Goal: Task Accomplishment & Management: Use online tool/utility

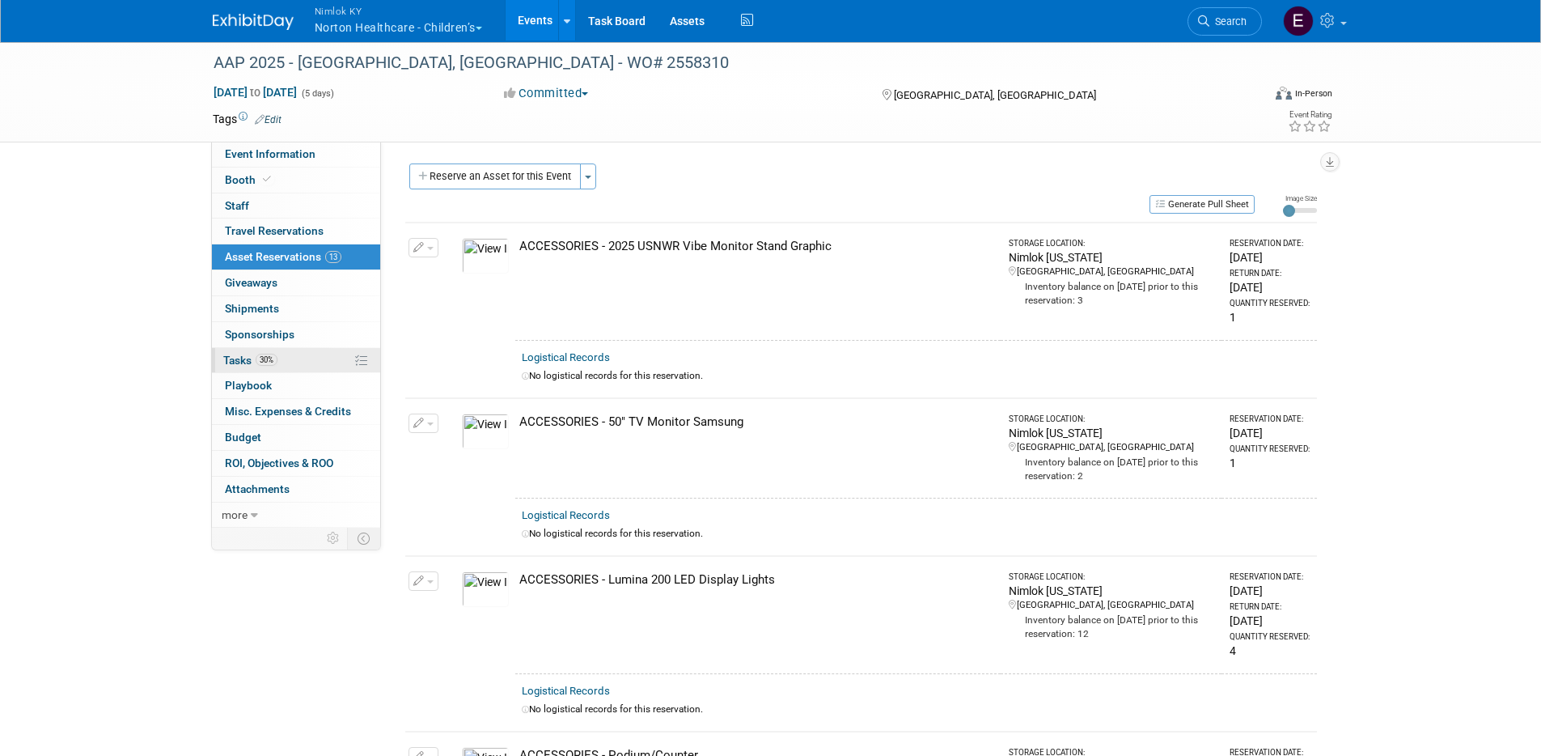
click at [237, 362] on span "Tasks 30%" at bounding box center [250, 360] width 54 height 13
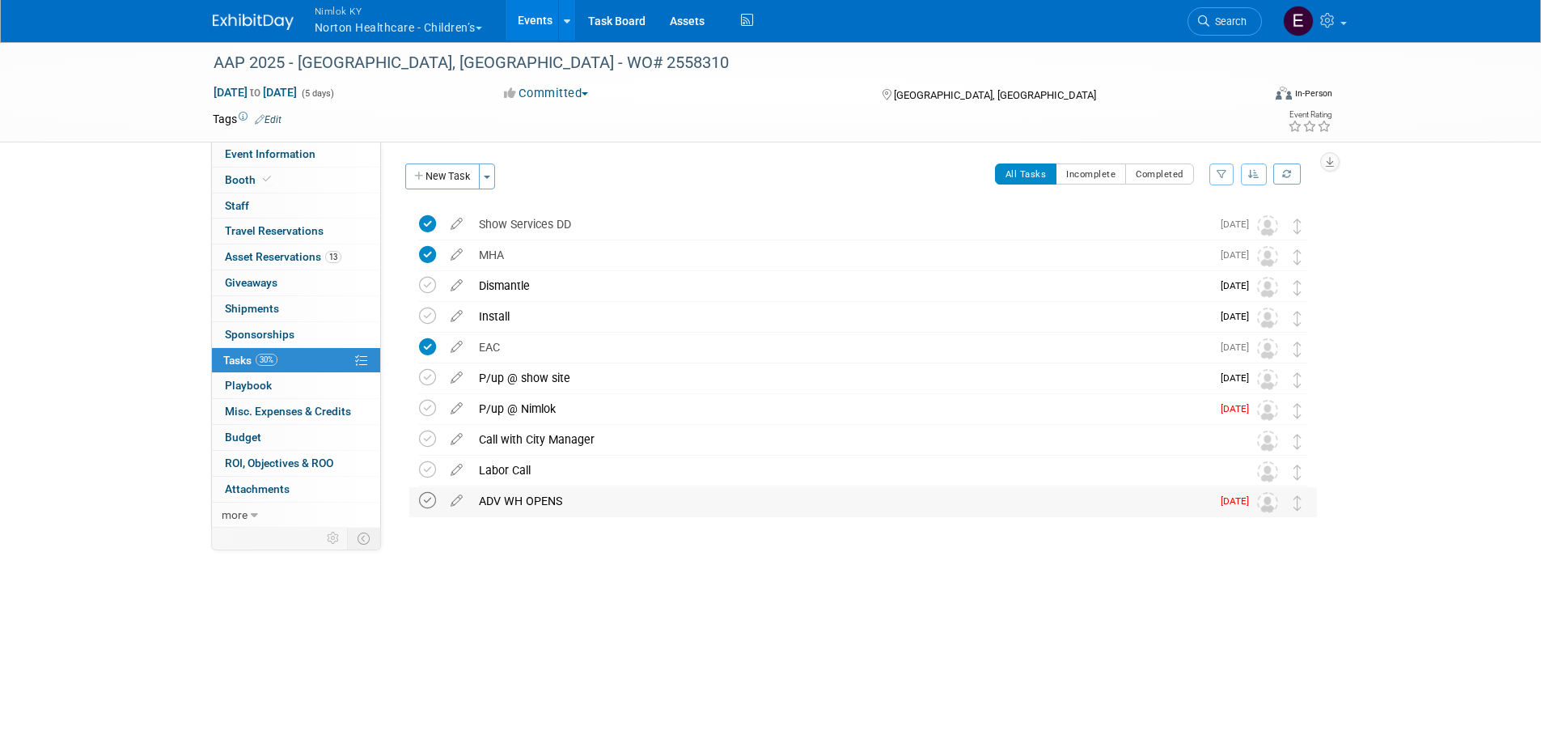
click at [422, 504] on icon at bounding box center [427, 500] width 17 height 17
click at [575, 2] on link at bounding box center [566, 20] width 17 height 40
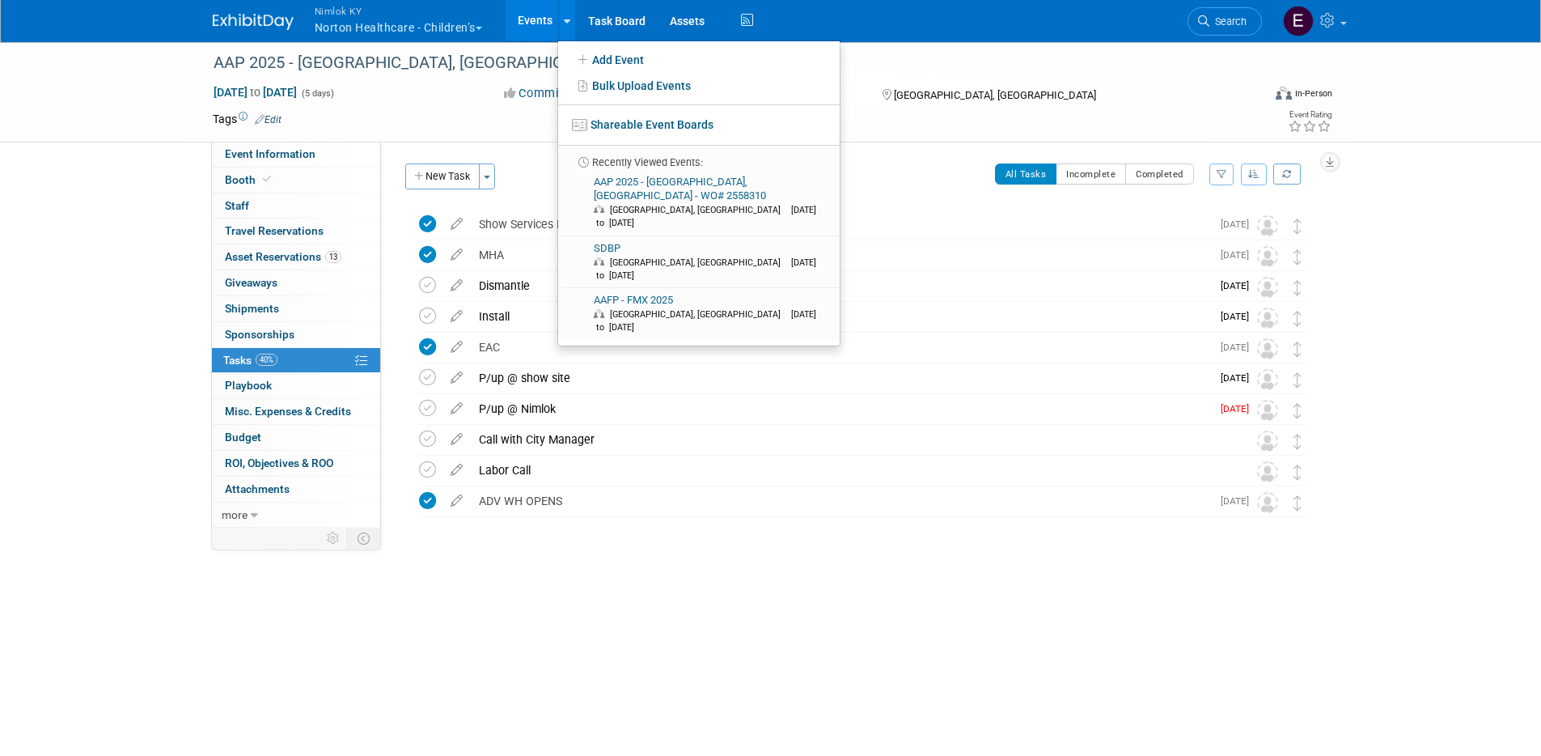
click at [405, 26] on button "Nimlok KY Norton Healthcare - Children’s" at bounding box center [407, 21] width 189 height 42
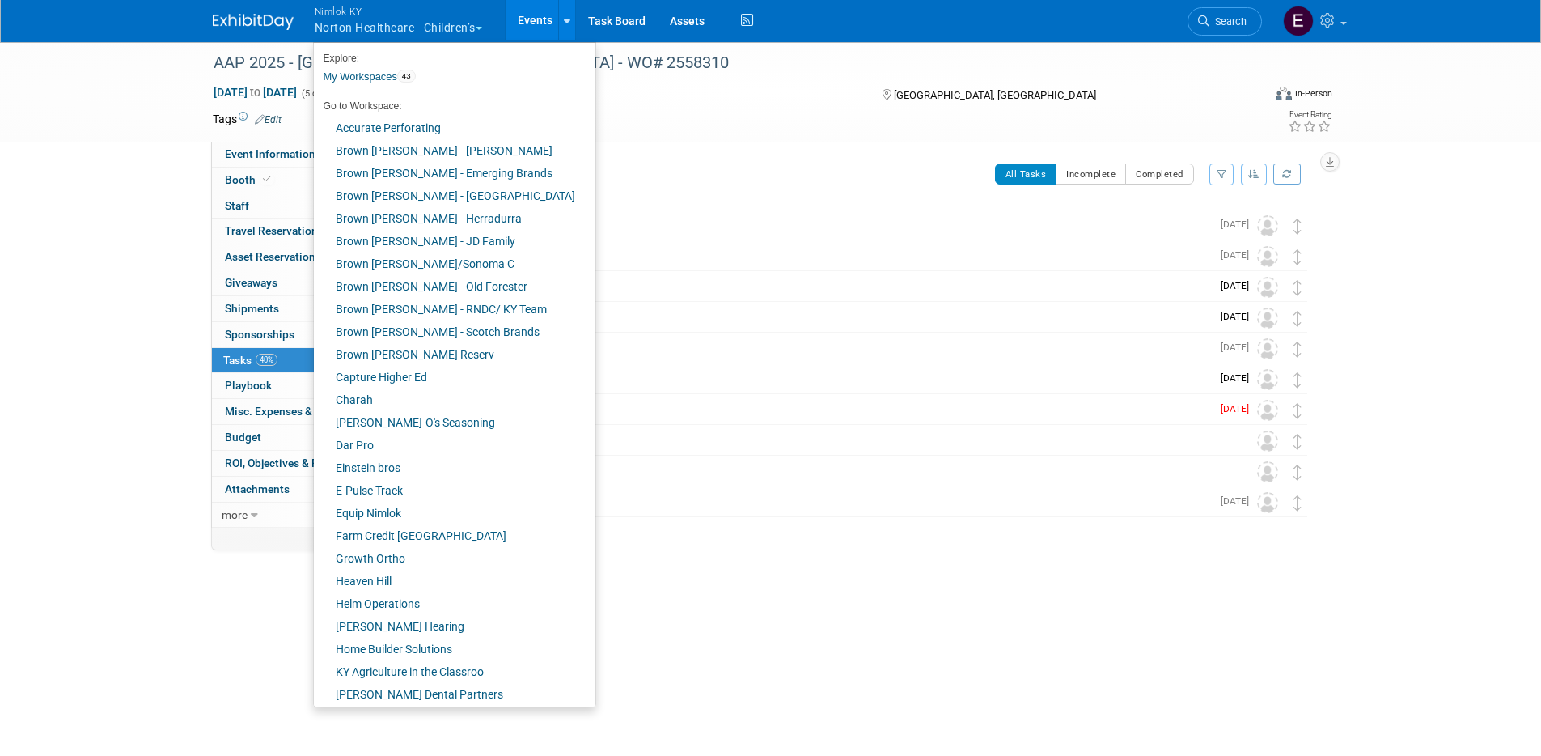
click at [522, 20] on link "Events" at bounding box center [535, 20] width 59 height 40
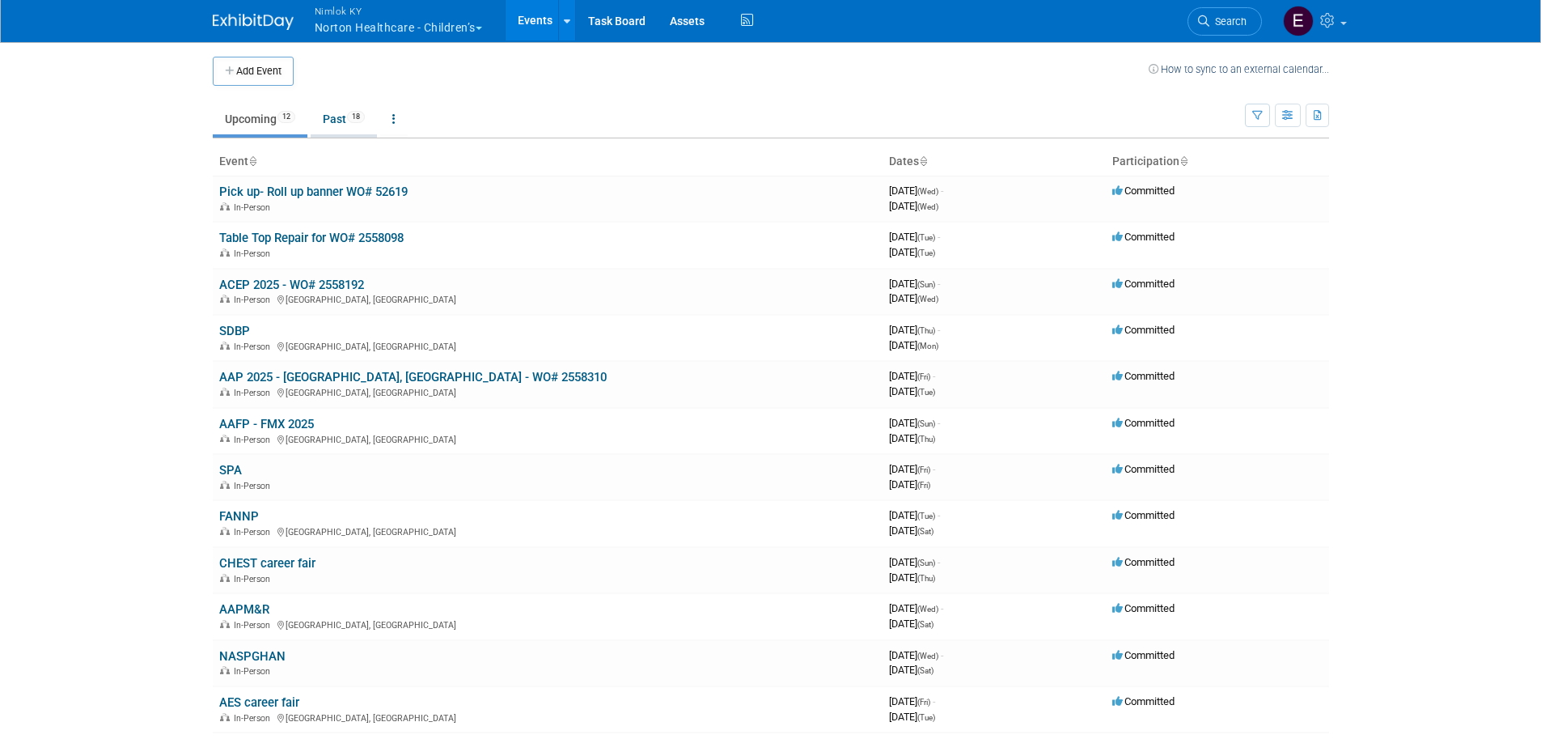
click at [345, 117] on link "Past 18" at bounding box center [344, 119] width 66 height 31
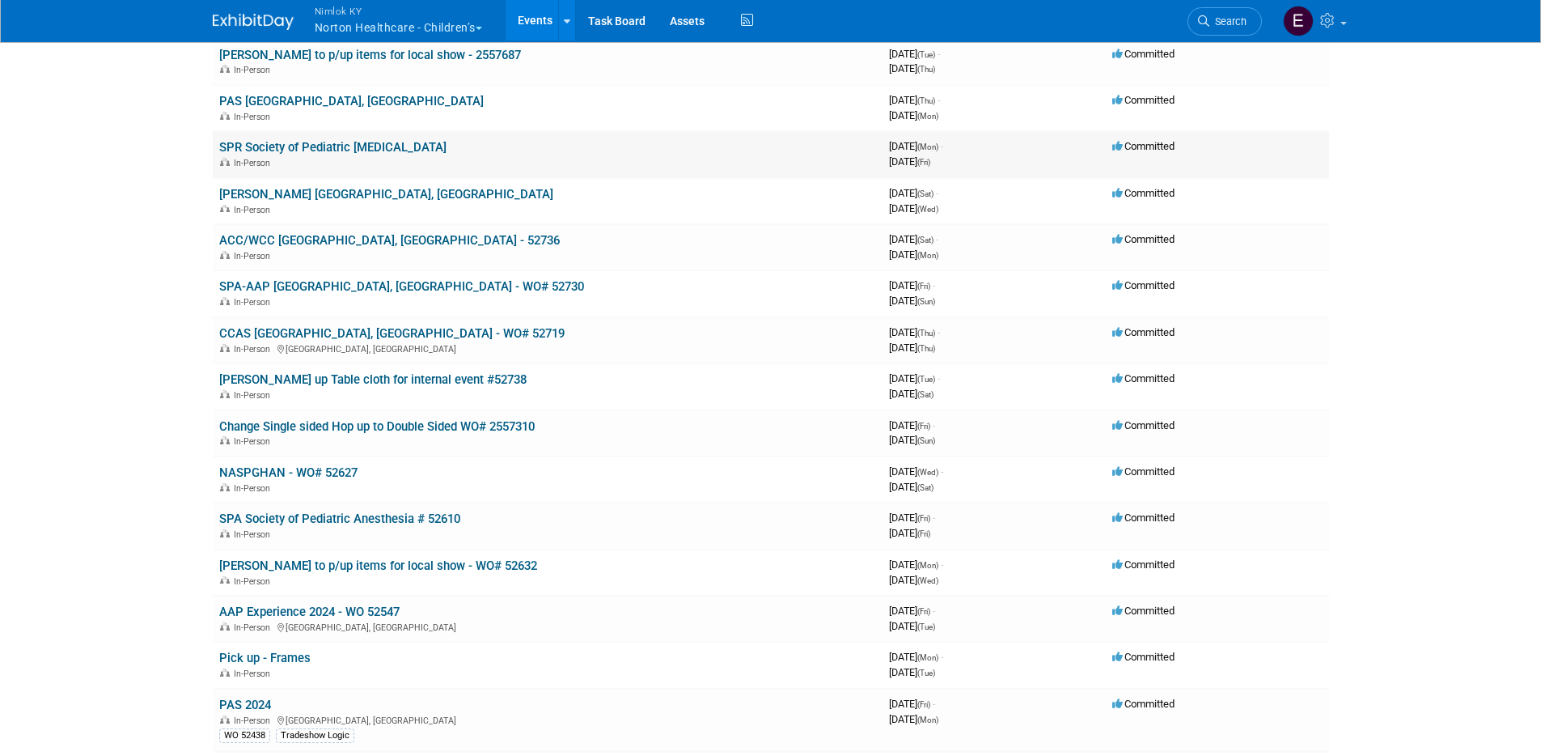
scroll to position [231, 0]
click at [355, 605] on link "AAP Experience 2024 - WO 52547" at bounding box center [309, 611] width 180 height 15
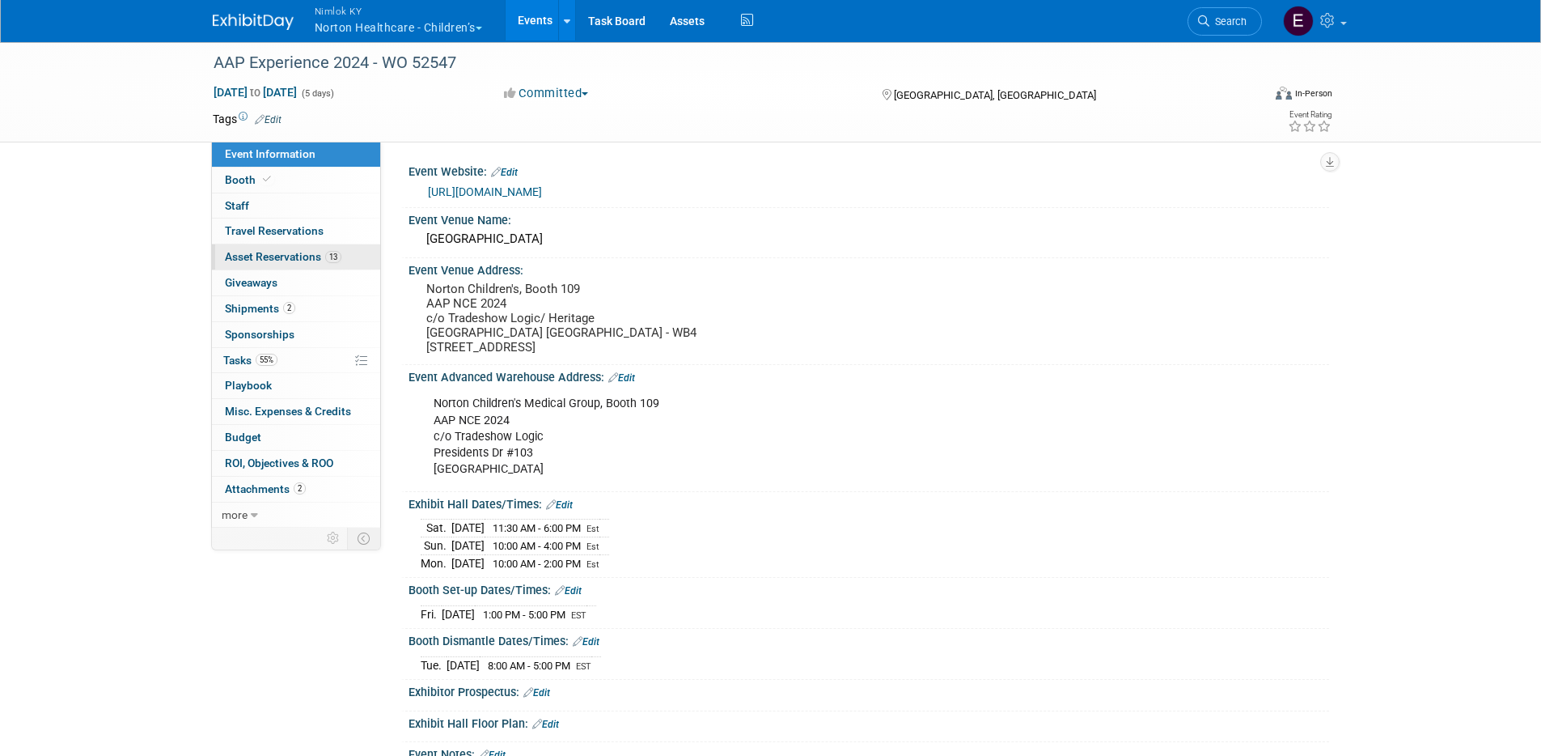
click at [278, 259] on span "Asset Reservations 13" at bounding box center [283, 256] width 117 height 13
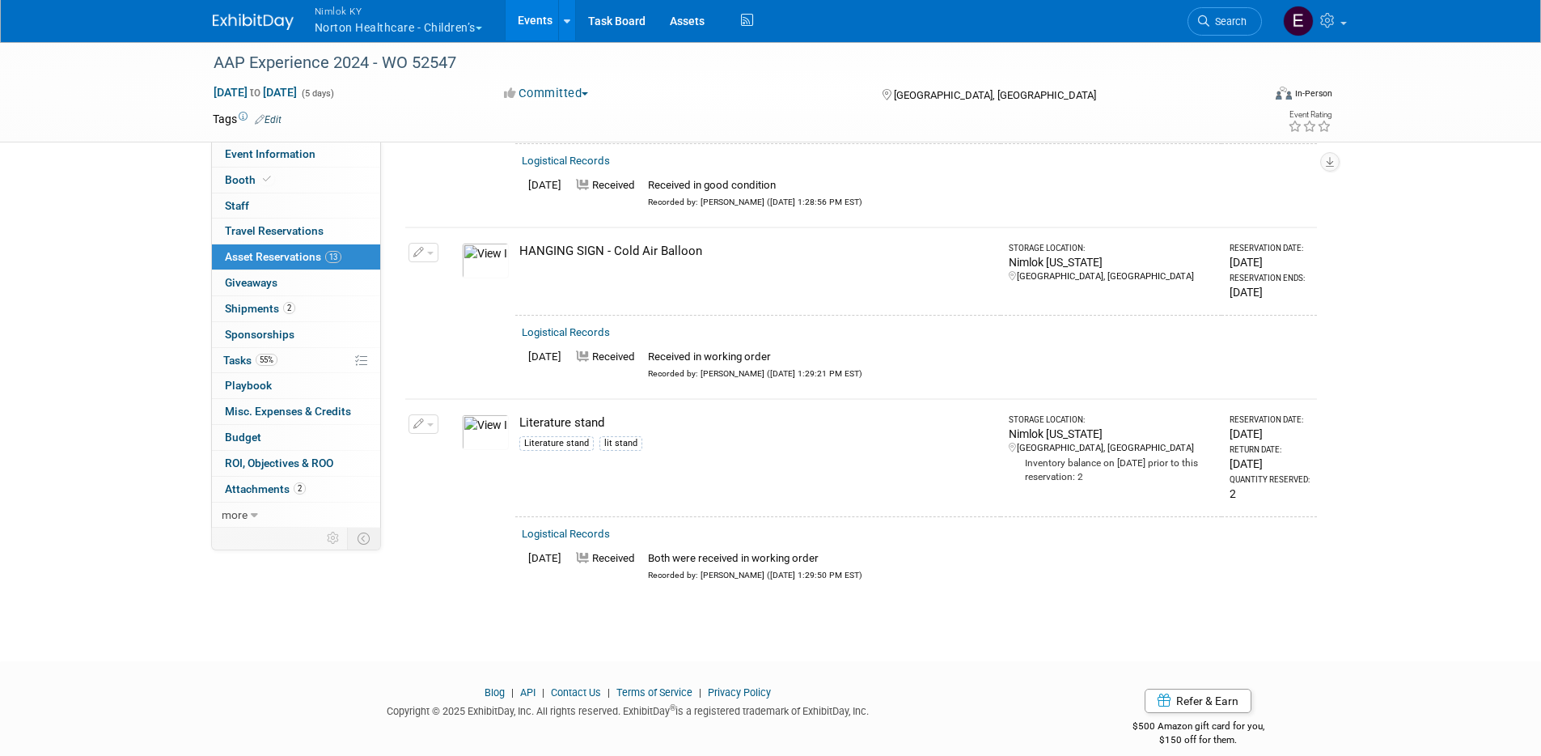
scroll to position [2051, 0]
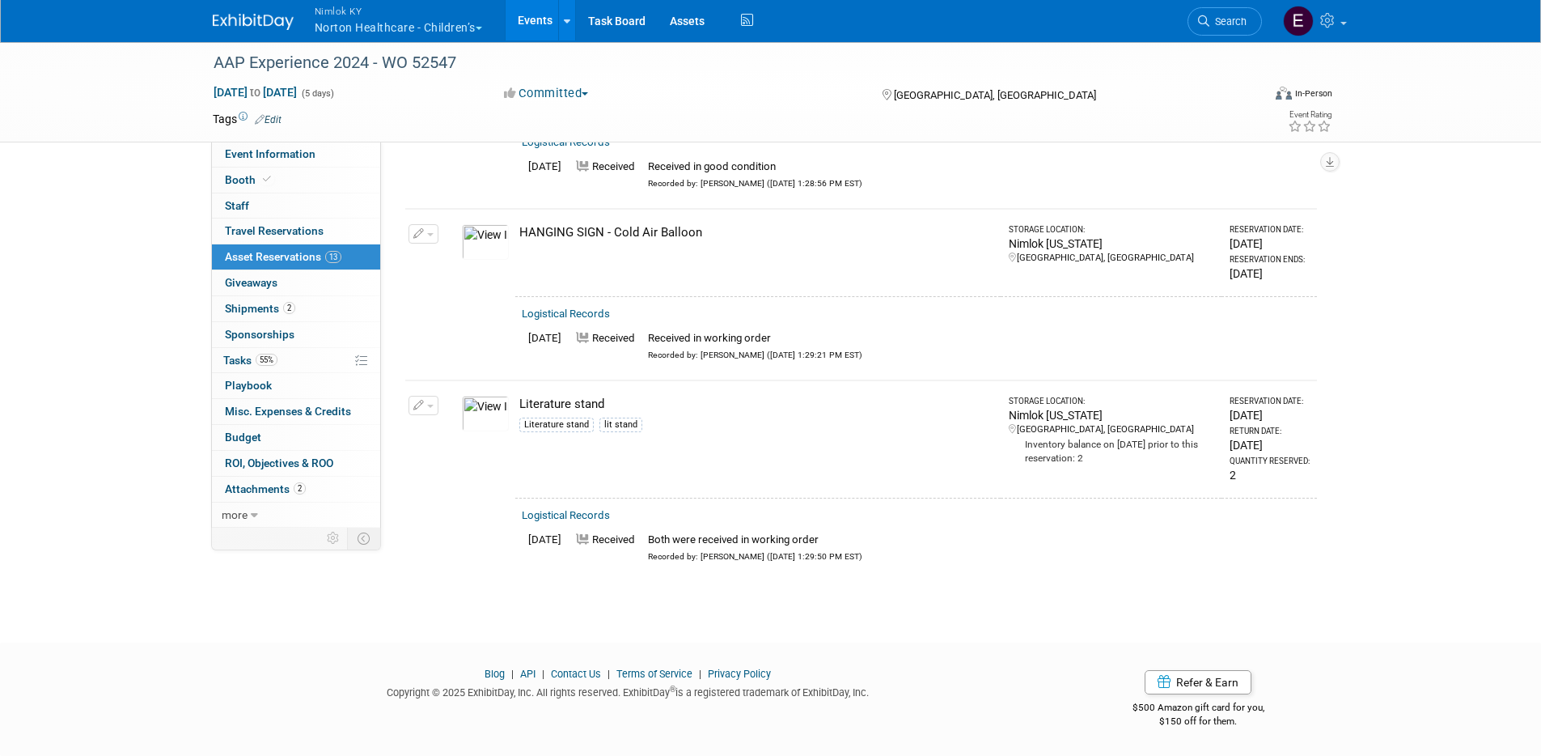
click at [533, 17] on link "Events" at bounding box center [535, 20] width 59 height 40
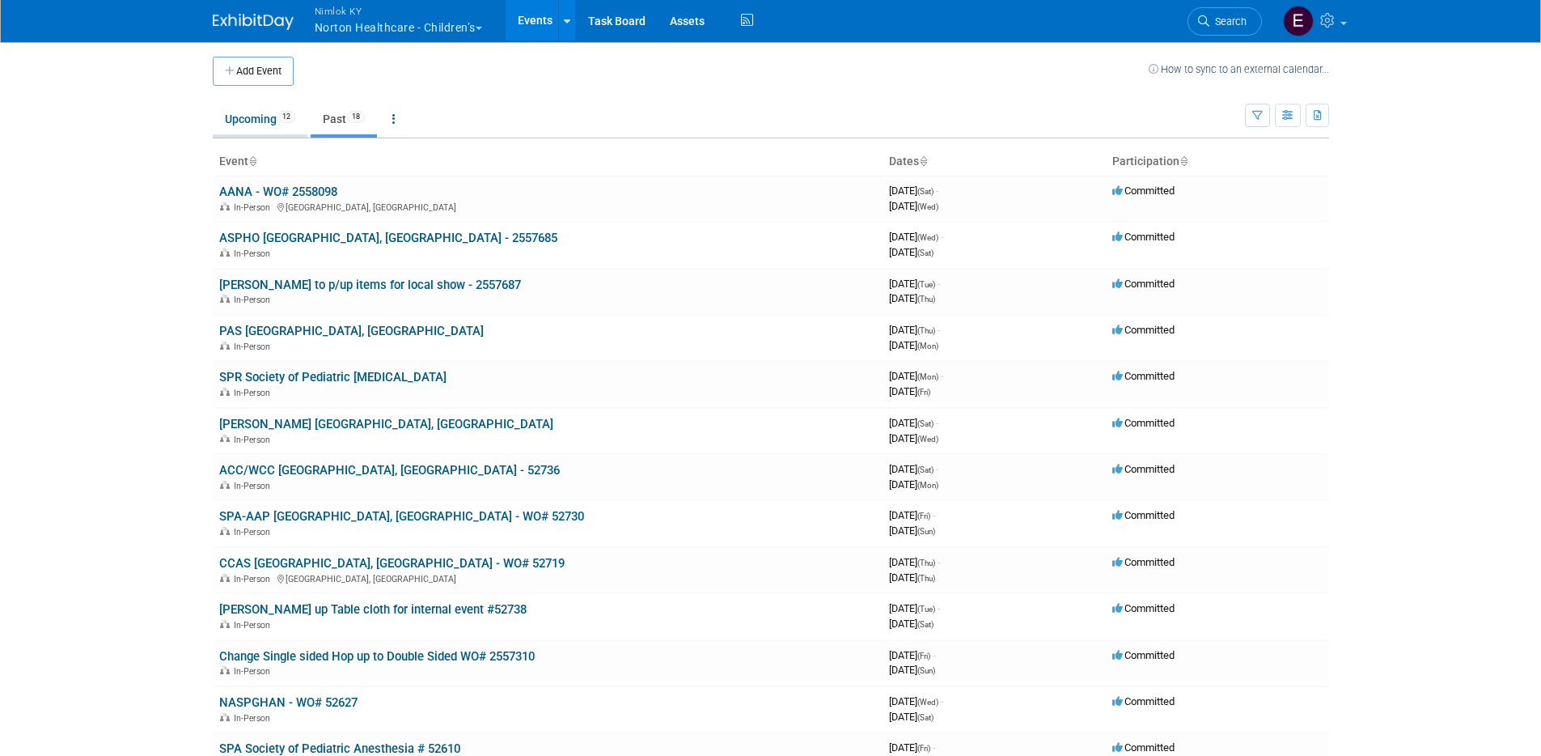
click at [261, 125] on link "Upcoming 12" at bounding box center [260, 119] width 95 height 31
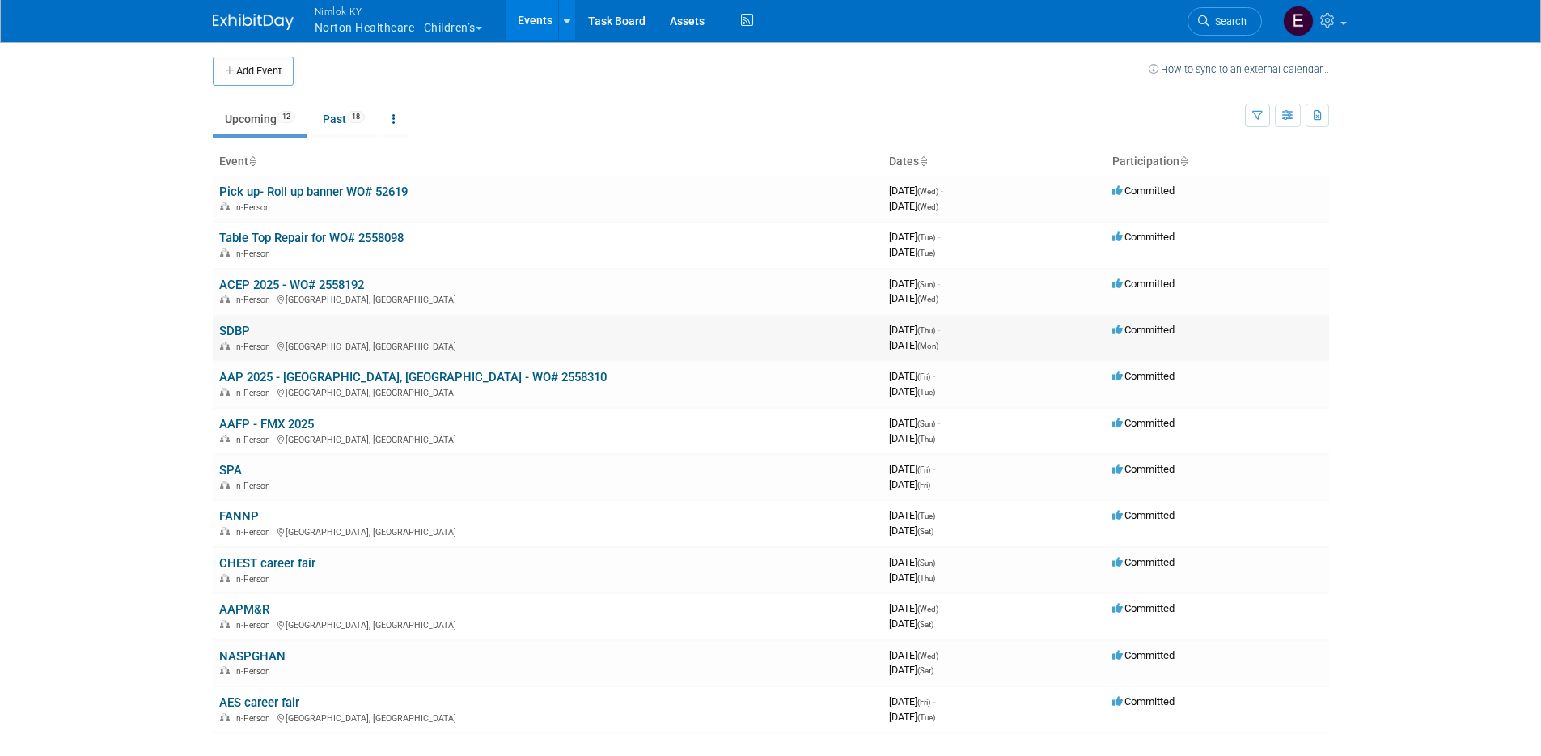
click at [241, 325] on link "SDBP" at bounding box center [234, 331] width 31 height 15
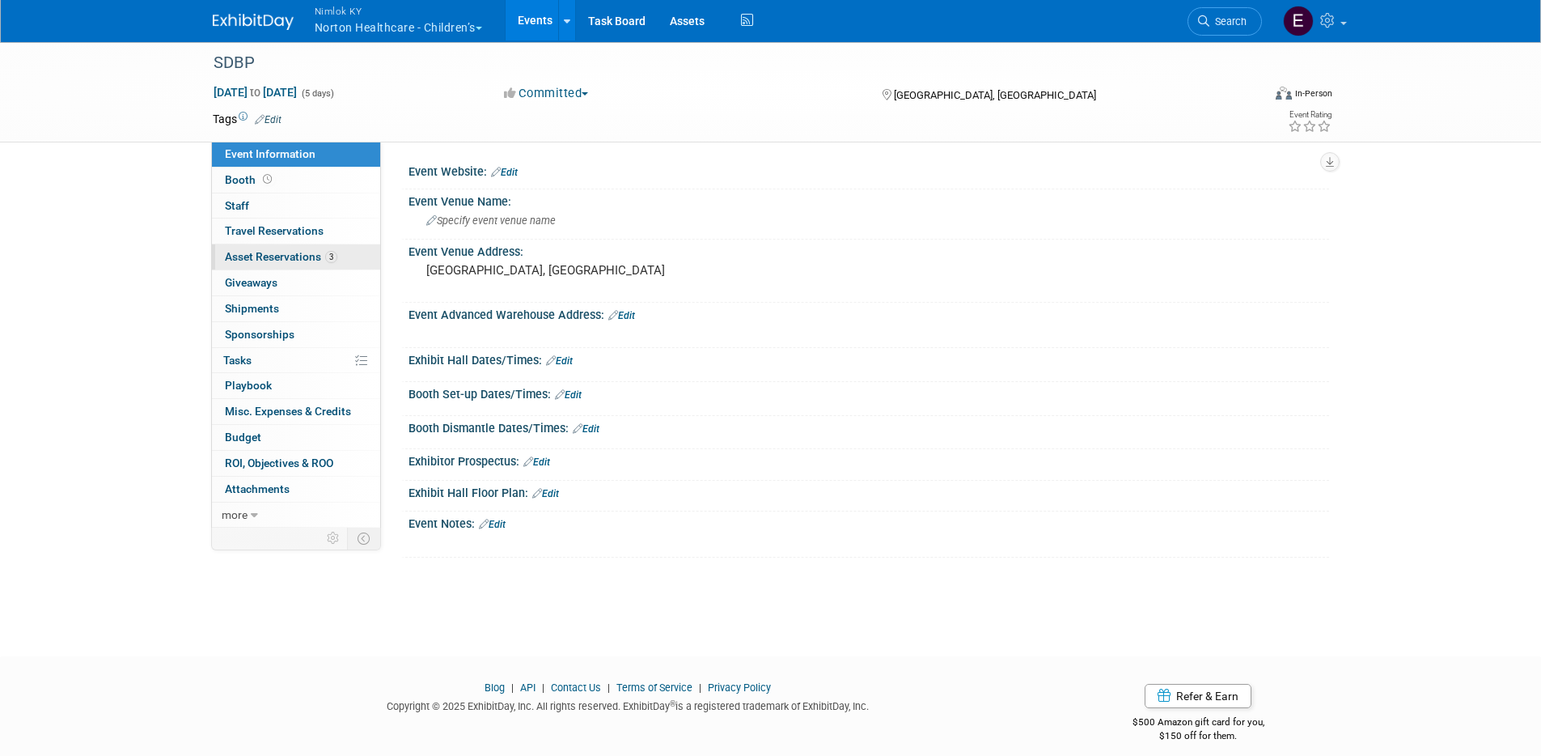
click at [299, 251] on span "Asset Reservations 3" at bounding box center [281, 256] width 112 height 13
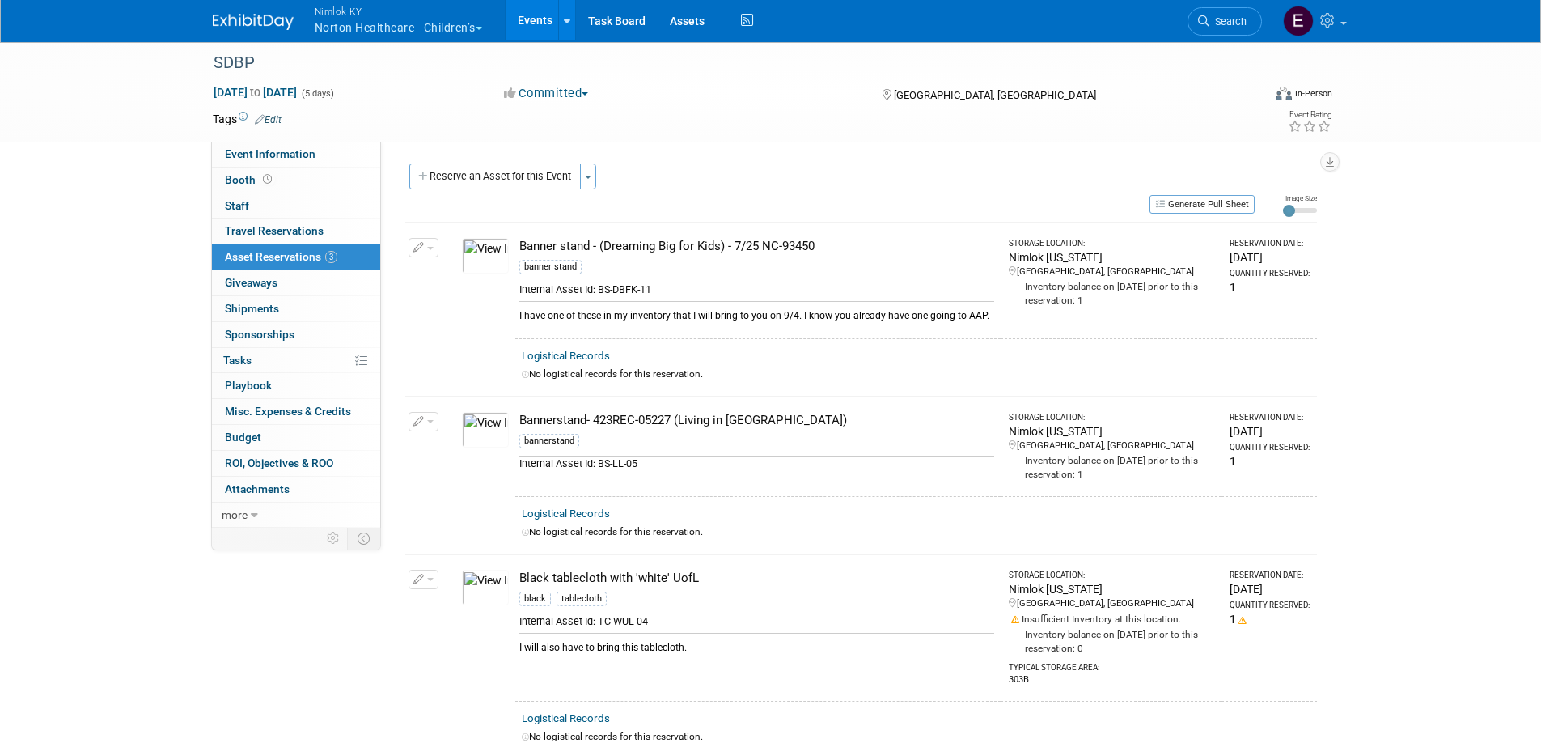
click at [803, 238] on div "Banner stand - (Dreaming Big for Kids) - 7/25 NC-93450" at bounding box center [756, 246] width 475 height 17
drag, startPoint x: 832, startPoint y: 241, endPoint x: 519, endPoint y: 247, distance: 313.1
click at [519, 247] on div "Banner stand - (Dreaming Big for Kids) - 7/25 NC-93450" at bounding box center [756, 246] width 475 height 17
copy div "Banner stand - (Dreaming Big for Kids) - 7/25 NC-93450"
drag, startPoint x: 788, startPoint y: 414, endPoint x: 510, endPoint y: 417, distance: 278.3
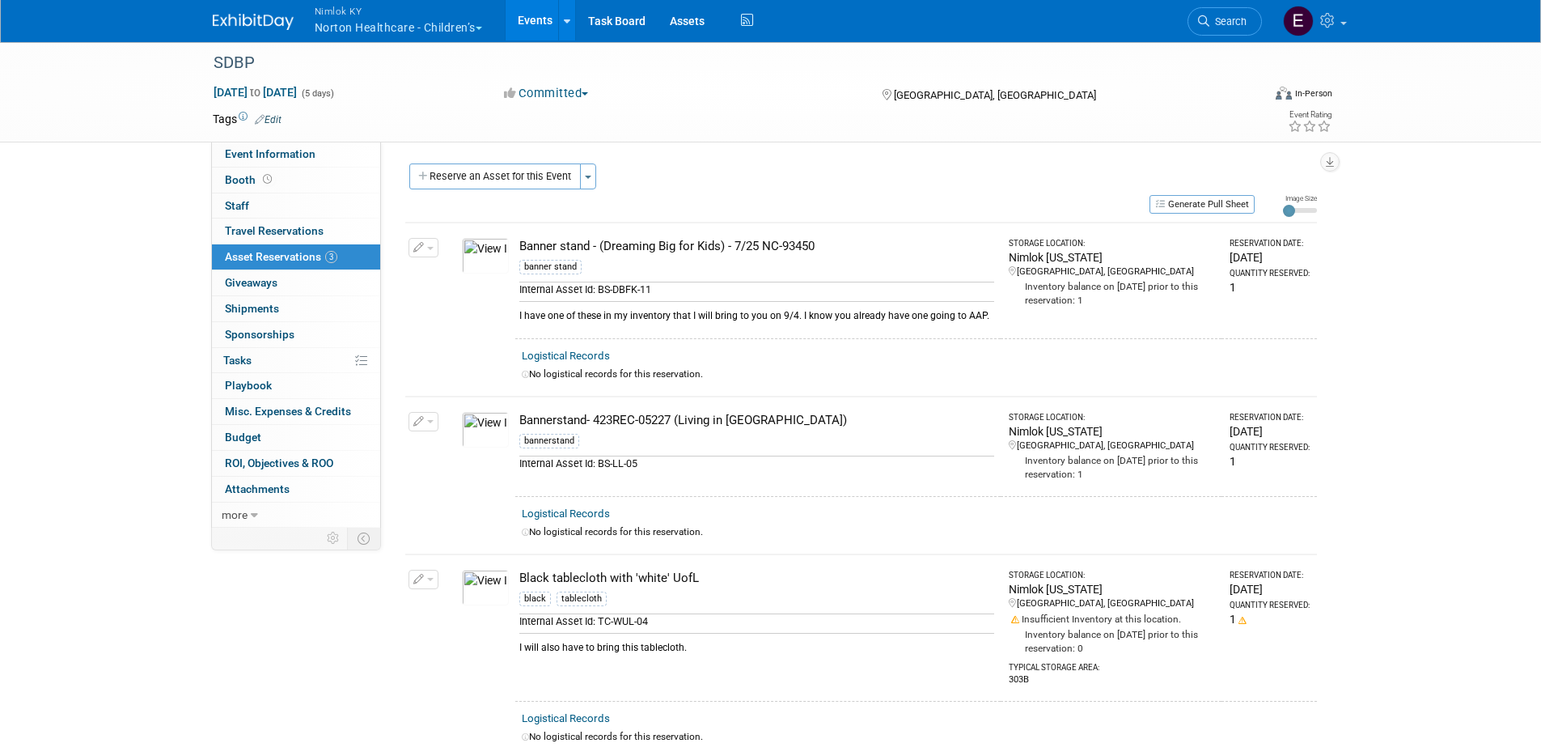
click at [510, 417] on tr "Change Reservation Manage Logistical Records Cancel Reservation" at bounding box center [861, 446] width 912 height 100
copy tr "10047893-10721202-258e6028-c126-4027-83e0-74f17019f327.jpg Bannerstand- 423REC-…"
click at [324, 72] on div "SDBP" at bounding box center [723, 63] width 1030 height 29
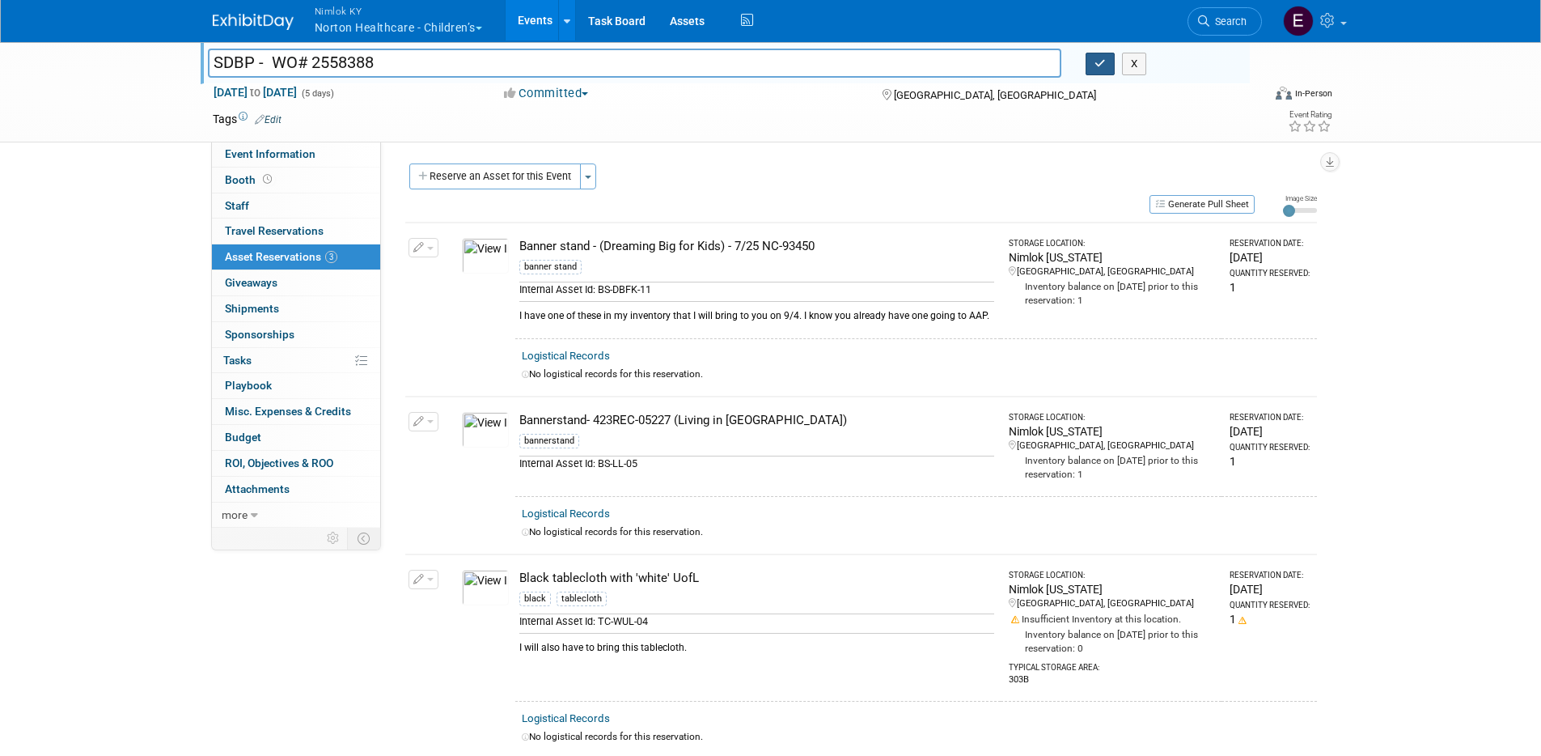
type input "SDBP - WO# 2558388"
click at [1092, 61] on button "button" at bounding box center [1100, 64] width 29 height 23
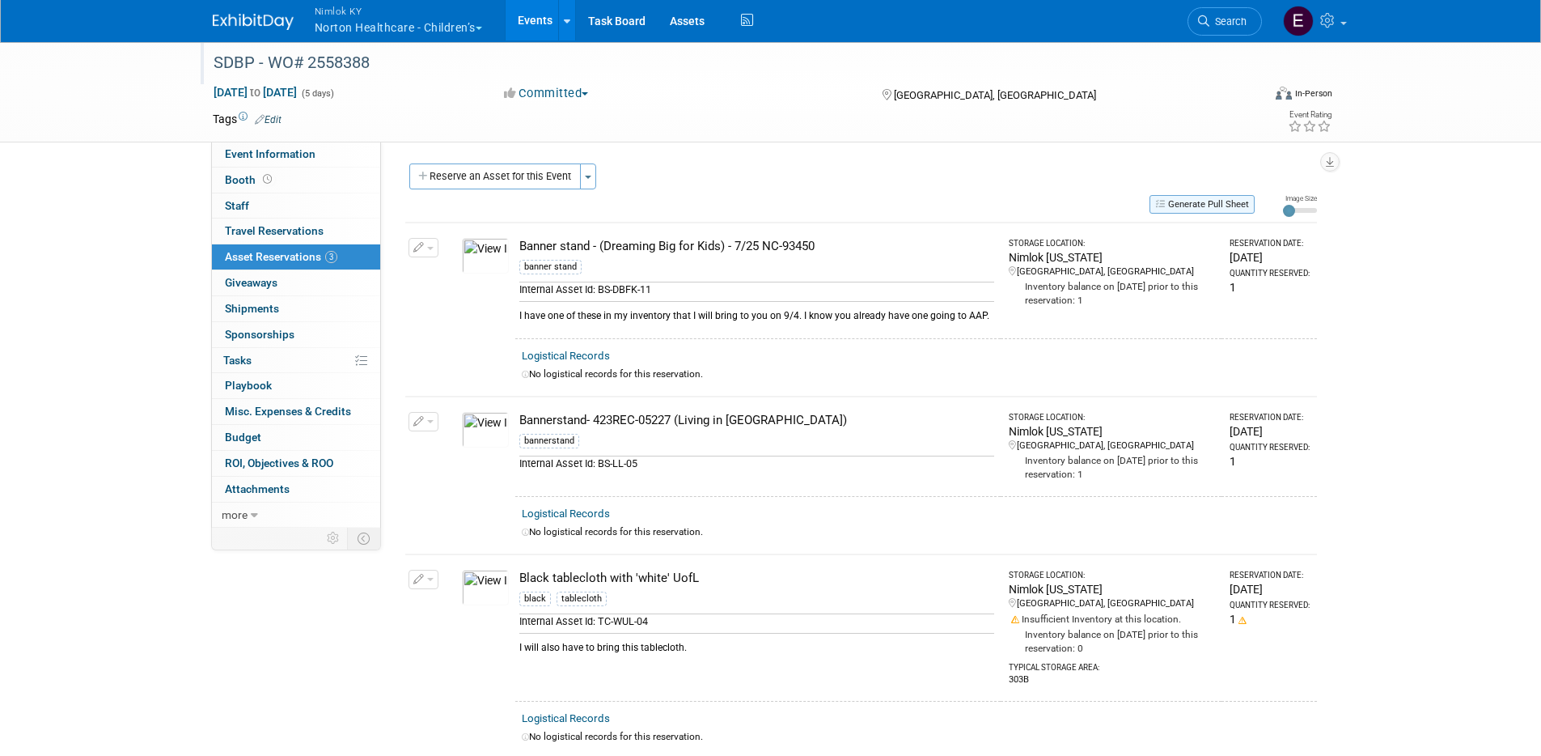
click at [1212, 205] on button "Generate Pull Sheet" at bounding box center [1202, 204] width 105 height 19
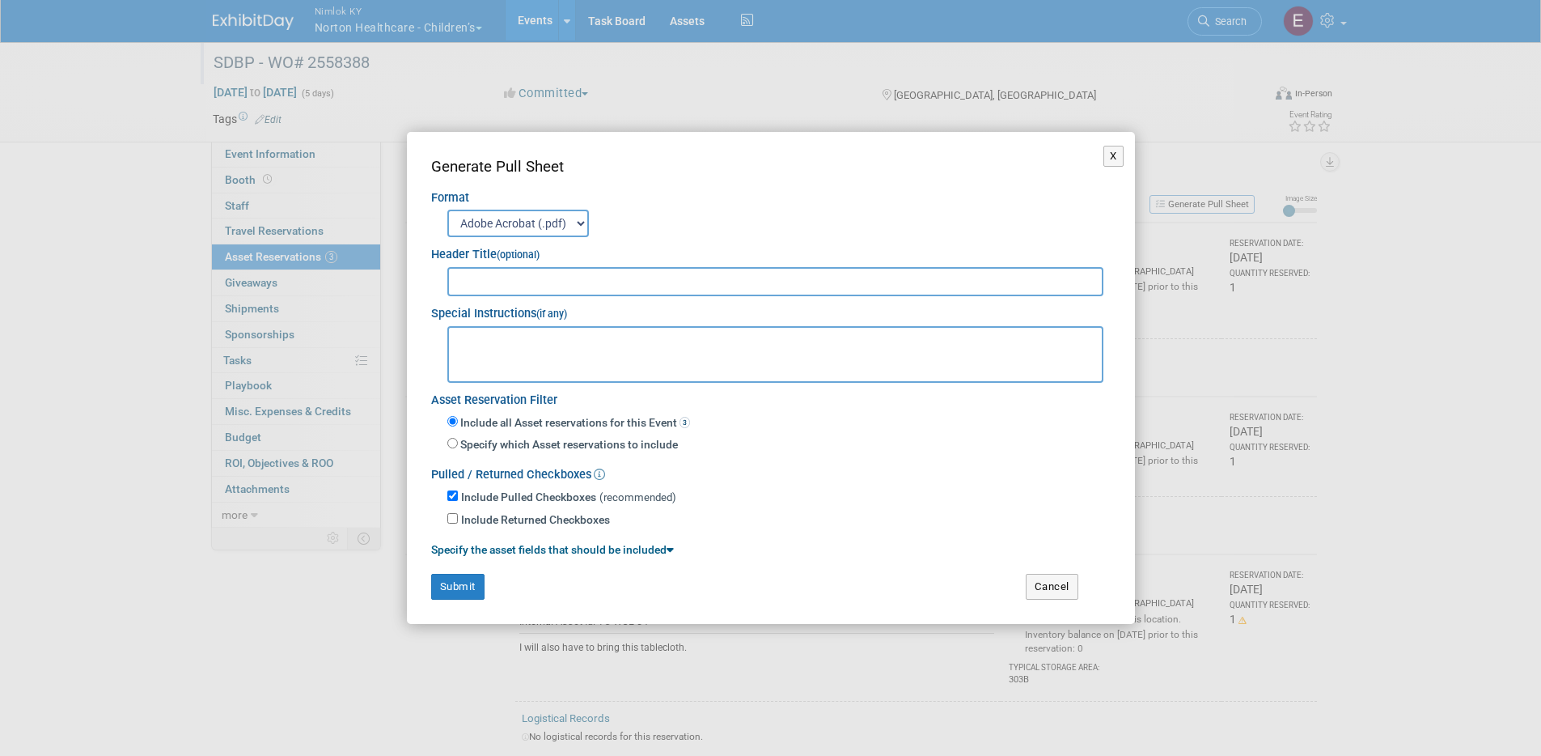
click at [571, 286] on input "text" at bounding box center [775, 281] width 657 height 29
type input "WO# 2558388"
click at [643, 340] on textarea at bounding box center [775, 354] width 657 height 57
type textarea "- Ship via UPS / Must arrive by 9/12/25 - Susan to drop off giveaways on 9/4/25"
click at [460, 583] on button "Submit" at bounding box center [457, 587] width 53 height 26
